Goal: Information Seeking & Learning: Learn about a topic

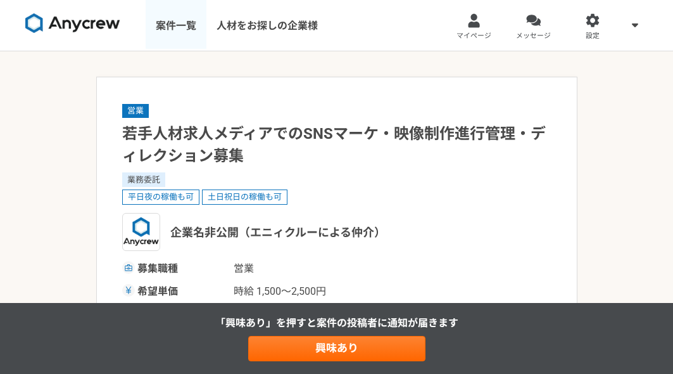
click at [186, 25] on link "案件一覧" at bounding box center [176, 25] width 61 height 51
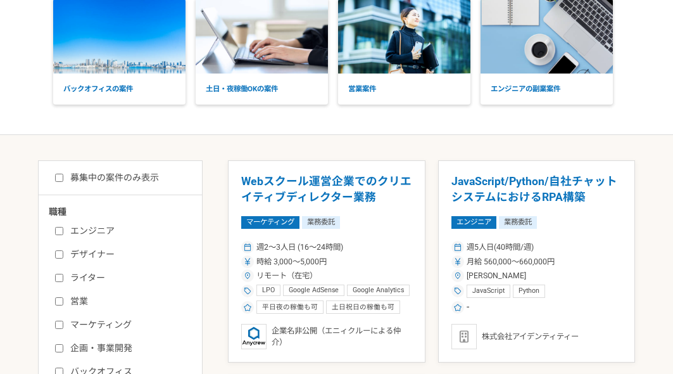
click at [63, 228] on input "エンジニア" at bounding box center [59, 231] width 8 height 8
checkbox input "true"
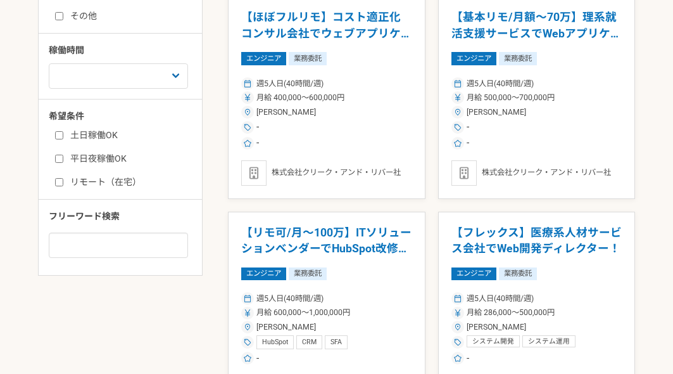
scroll to position [378, 0]
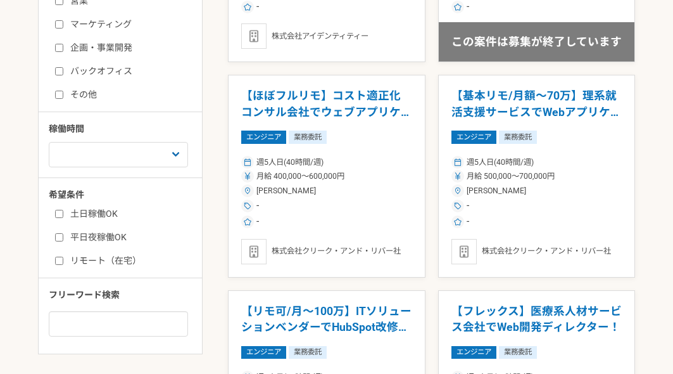
click at [53, 264] on div "土日稼働OK 平日夜稼働OK リモート（在宅）" at bounding box center [125, 235] width 152 height 64
click at [60, 262] on input "リモート（在宅）" at bounding box center [59, 261] width 8 height 8
checkbox input "true"
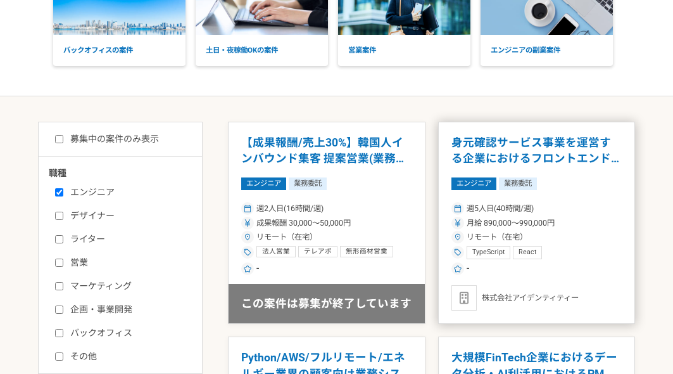
scroll to position [118, 0]
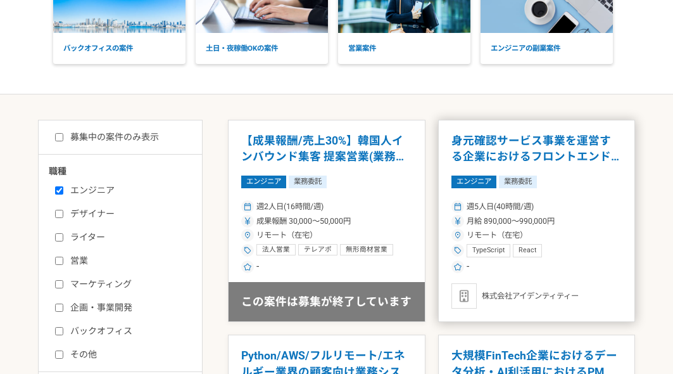
click at [511, 138] on h1 "身元確認サービス事業を運営する企業におけるフロントエンド開発" at bounding box center [537, 149] width 171 height 32
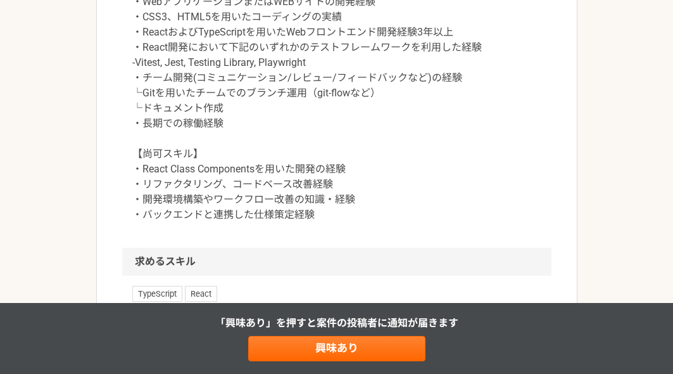
scroll to position [676, 0]
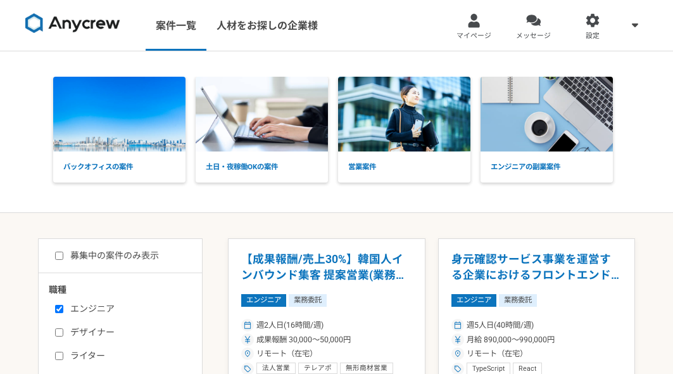
drag, startPoint x: 61, startPoint y: 257, endPoint x: 114, endPoint y: 272, distance: 54.6
click at [61, 257] on input "募集中の案件のみ表示" at bounding box center [59, 255] width 8 height 8
checkbox input "true"
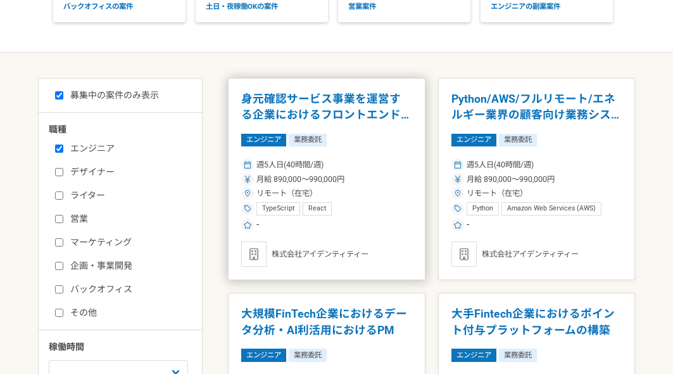
scroll to position [134, 0]
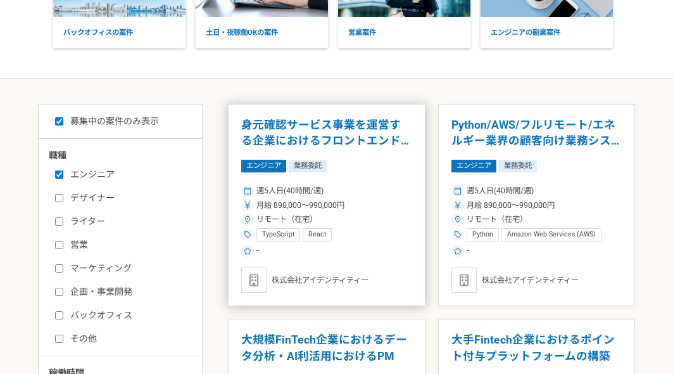
click at [360, 130] on h1 "身元確認サービス事業を運営する企業におけるフロントエンド開発" at bounding box center [326, 133] width 171 height 32
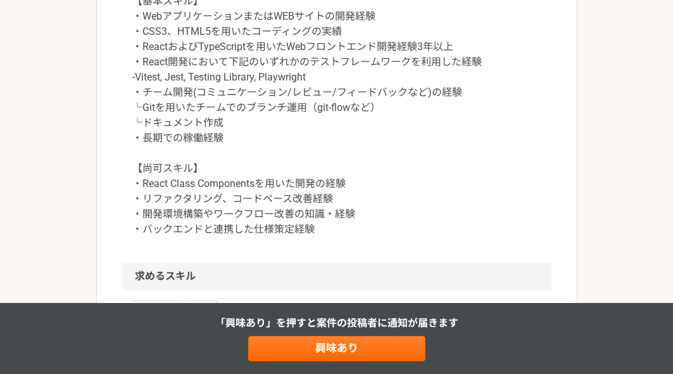
scroll to position [665, 0]
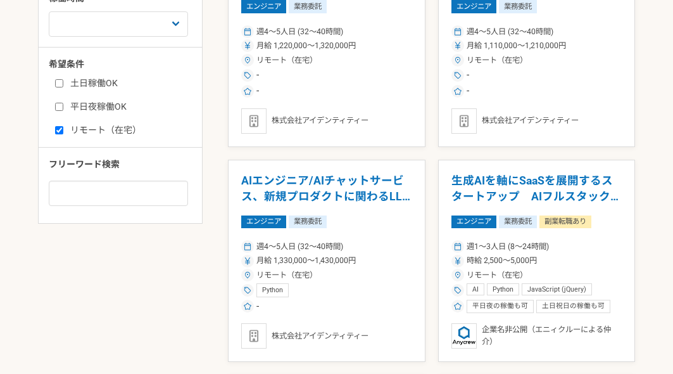
scroll to position [630, 0]
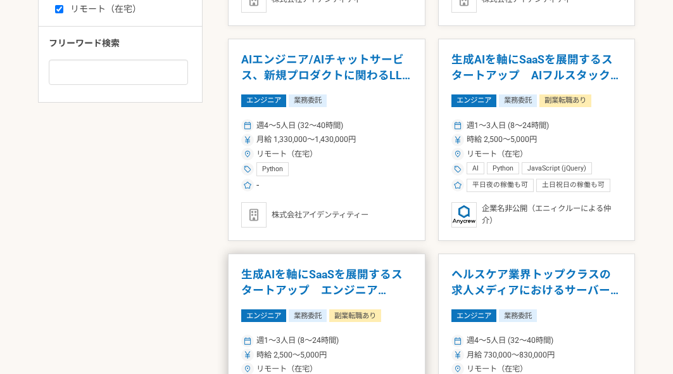
click at [296, 273] on h1 "生成AIを軸にSaaSを展開するスタートアップ　エンジニア（Django）" at bounding box center [326, 283] width 171 height 32
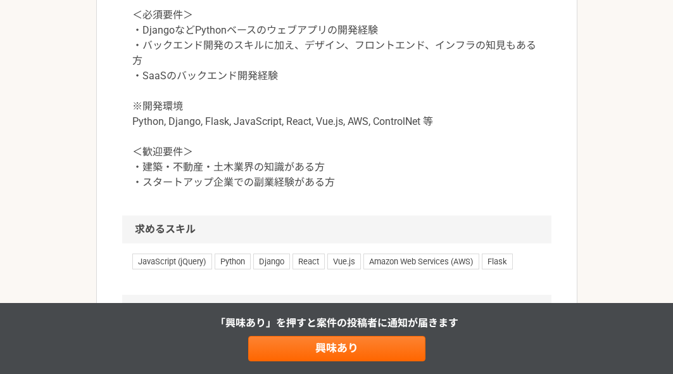
scroll to position [1338, 0]
